Goal: Task Accomplishment & Management: Use online tool/utility

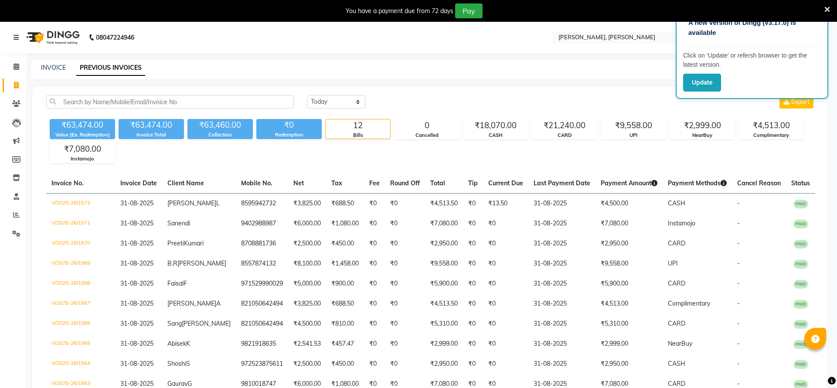
select select "[DATE]"
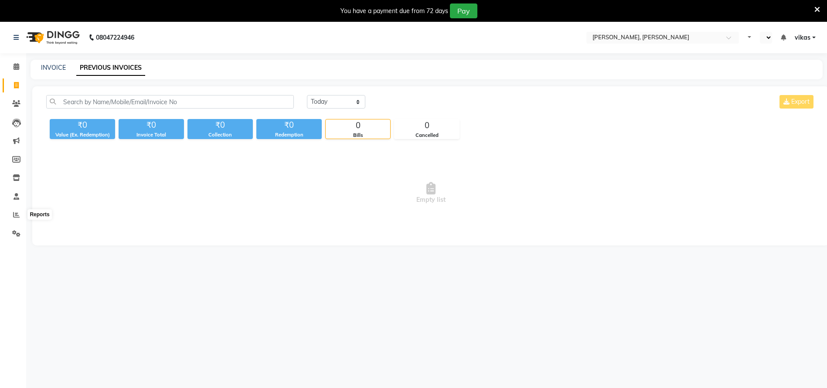
select select "en"
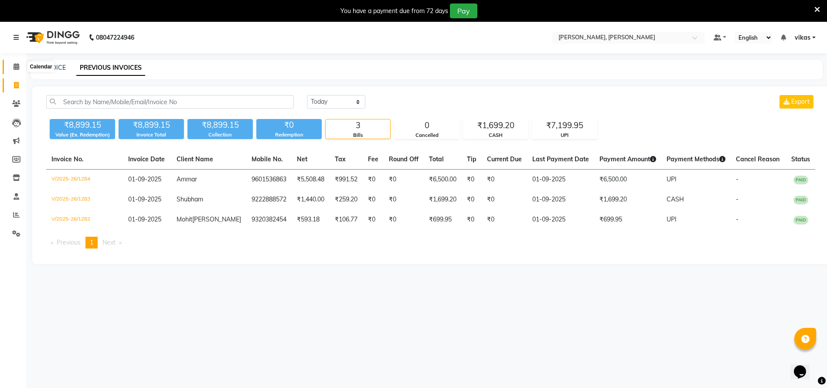
click at [10, 66] on span at bounding box center [16, 67] width 15 height 10
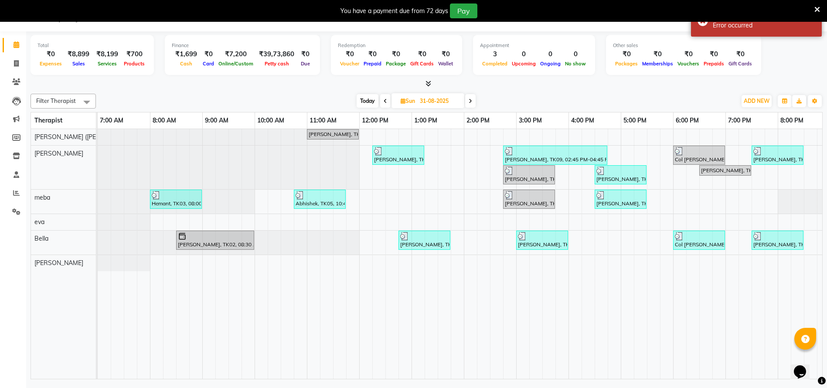
scroll to position [0, 112]
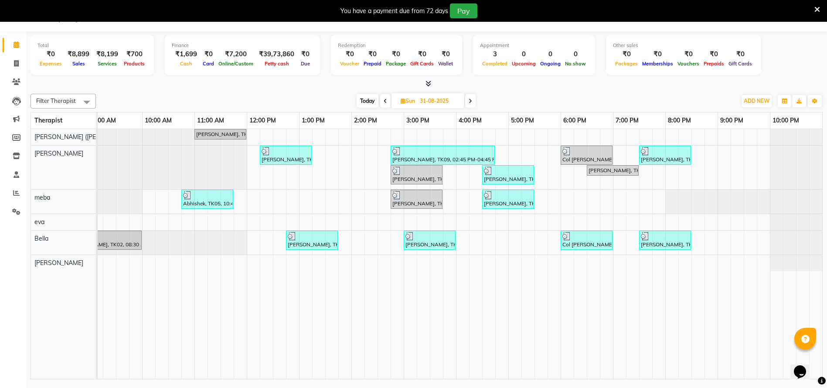
click at [617, 25] on nav "08047224946 Select Location × Sayaji Zivaya, Vijay Nagar Default Panel My Panel…" at bounding box center [413, 15] width 827 height 31
click at [820, 9] on icon at bounding box center [817, 10] width 6 height 8
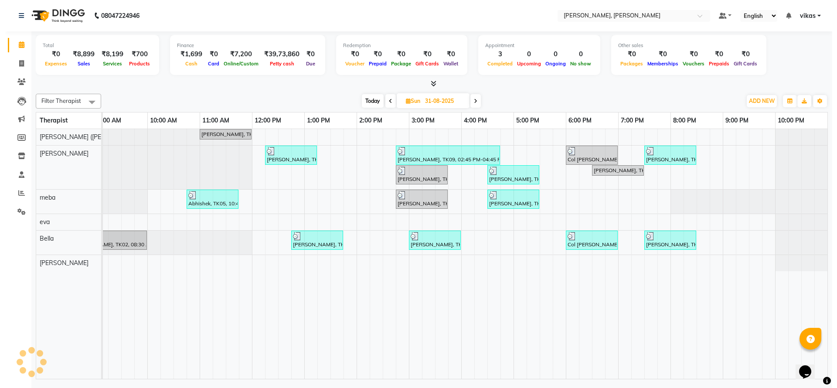
scroll to position [0, 102]
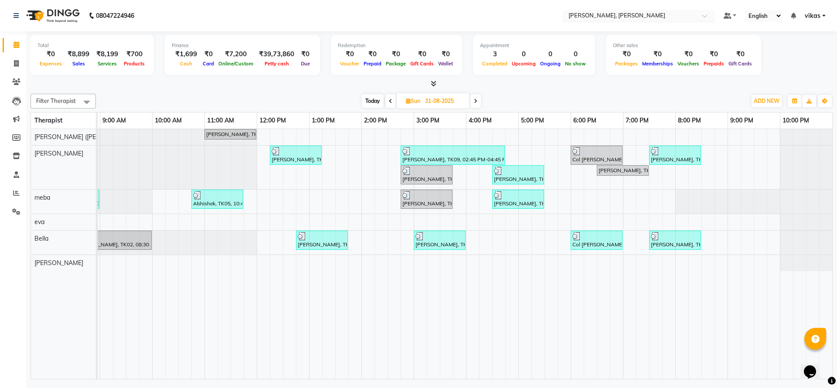
click at [597, 15] on input "text" at bounding box center [630, 16] width 126 height 9
type input ";"
type input "pride"
click at [661, 27] on span "Zivaya Spa Pride Plaza New Delhi, Asset 5a" at bounding box center [613, 34] width 93 height 16
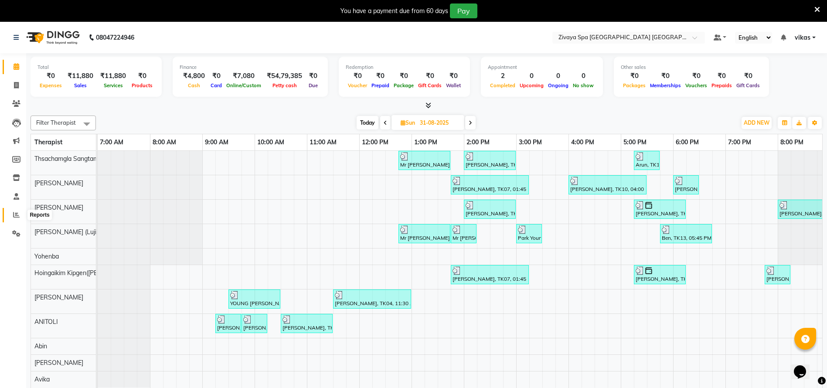
click at [10, 218] on span at bounding box center [16, 215] width 15 height 10
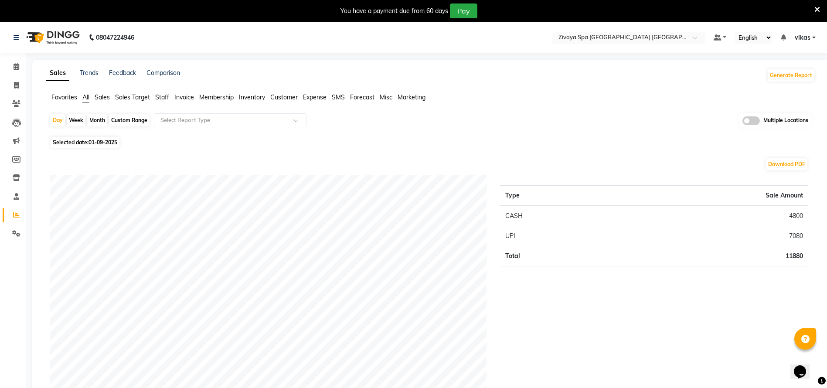
click at [100, 122] on div "Month" at bounding box center [97, 120] width 20 height 12
select select "9"
select select "2025"
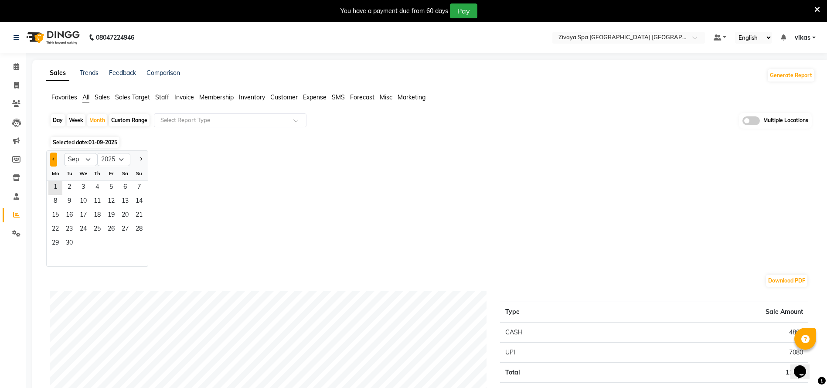
click at [52, 154] on button "Previous month" at bounding box center [53, 160] width 7 height 14
select select "8"
click at [116, 190] on span "1" at bounding box center [111, 188] width 14 height 14
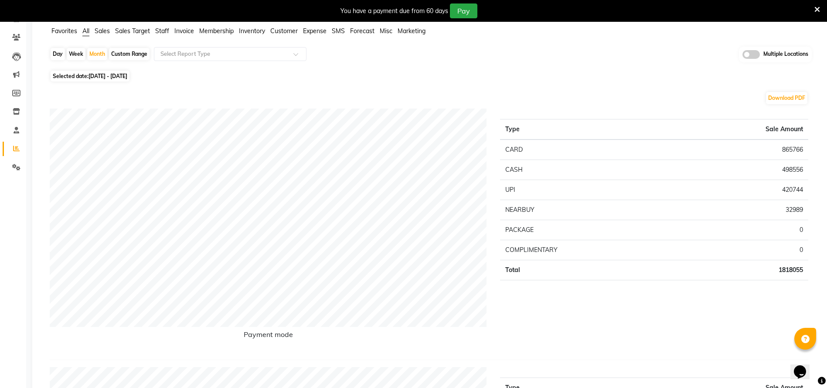
scroll to position [131, 0]
